Goal: Transaction & Acquisition: Purchase product/service

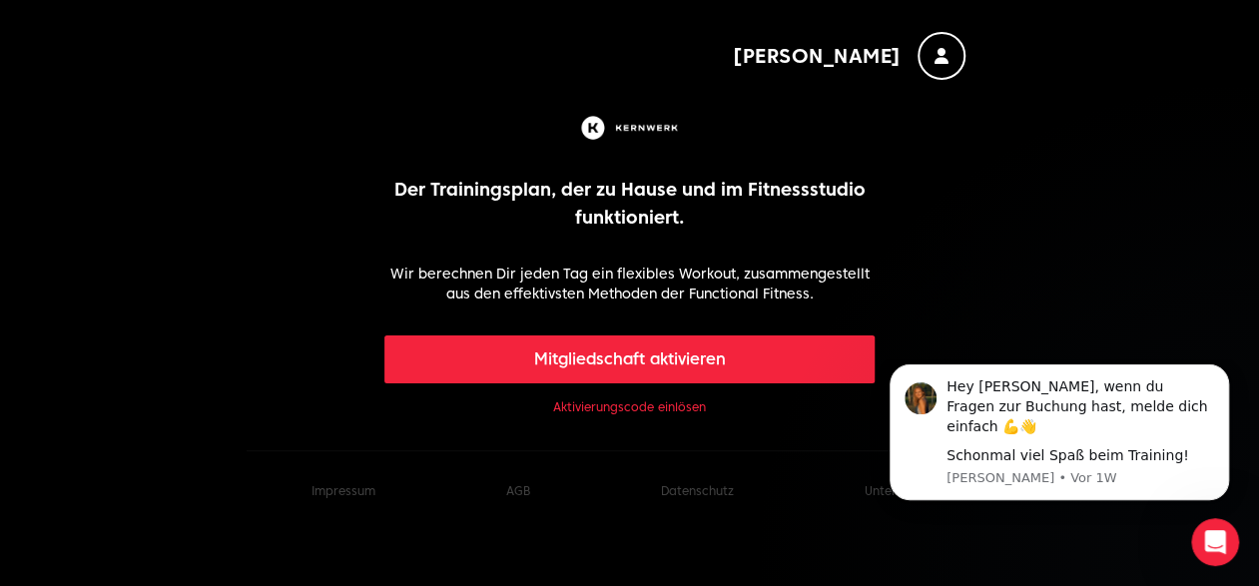
click at [644, 358] on font "Mitgliedschaft aktivieren" at bounding box center [630, 359] width 192 height 19
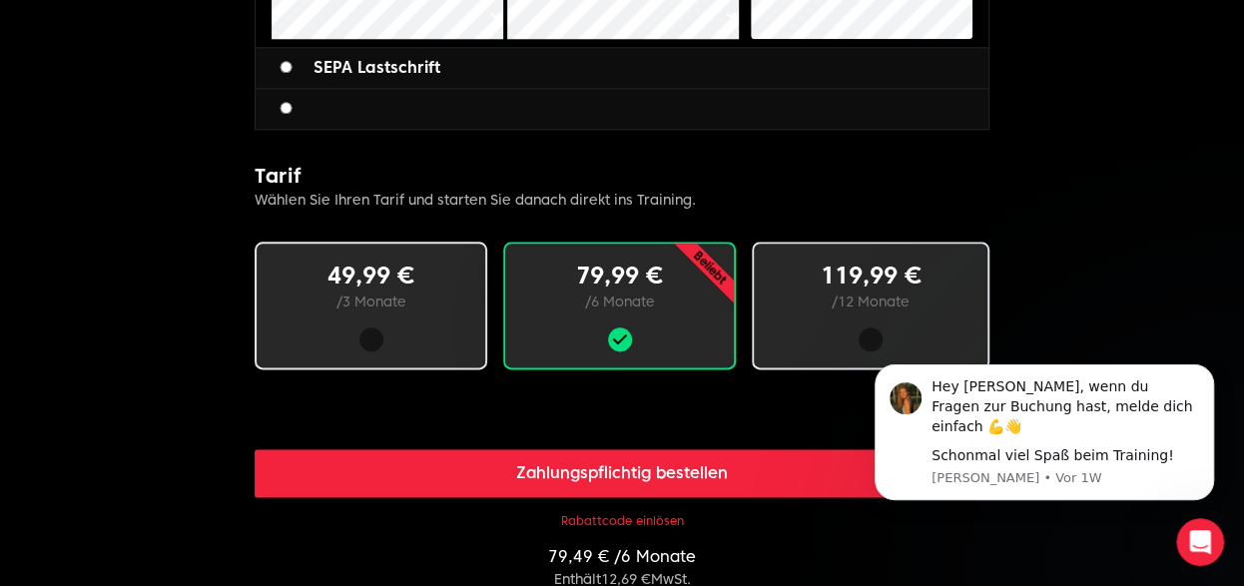
scroll to position [1099, 0]
